Goal: Task Accomplishment & Management: Manage account settings

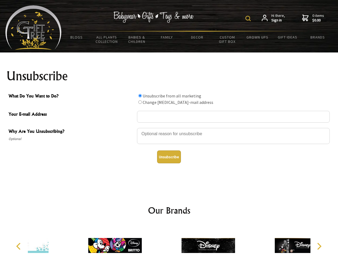
click at [249, 18] on img at bounding box center [248, 18] width 5 height 5
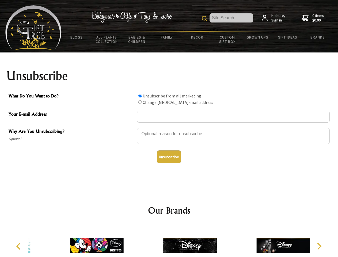
click at [169, 128] on div at bounding box center [233, 137] width 193 height 19
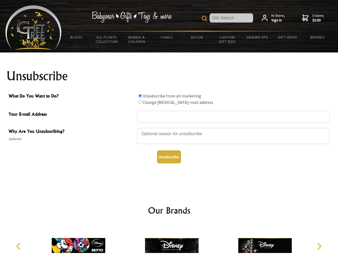
click at [140, 96] on input "What Do You Want to Do?" at bounding box center [140, 95] width 3 height 3
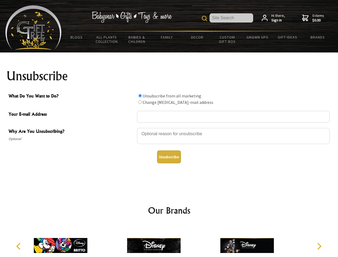
click at [140, 102] on input "What Do You Want to Do?" at bounding box center [140, 101] width 3 height 3
radio input "true"
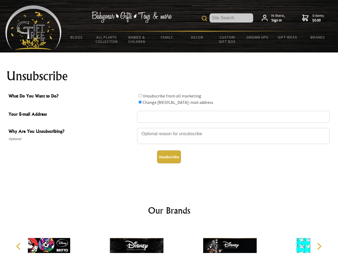
click at [169, 157] on button "Unsubscribe" at bounding box center [169, 157] width 24 height 13
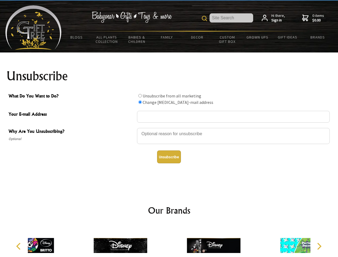
click at [169, 241] on div at bounding box center [213, 247] width 93 height 42
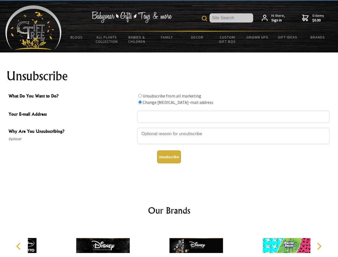
click at [19, 247] on icon "Previous" at bounding box center [19, 246] width 7 height 7
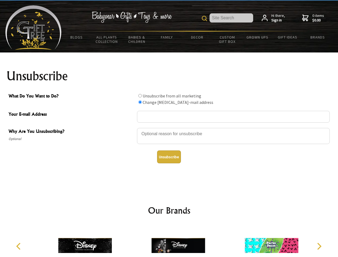
click at [319, 247] on icon "Next" at bounding box center [319, 246] width 7 height 7
